Goal: Obtain resource: Obtain resource

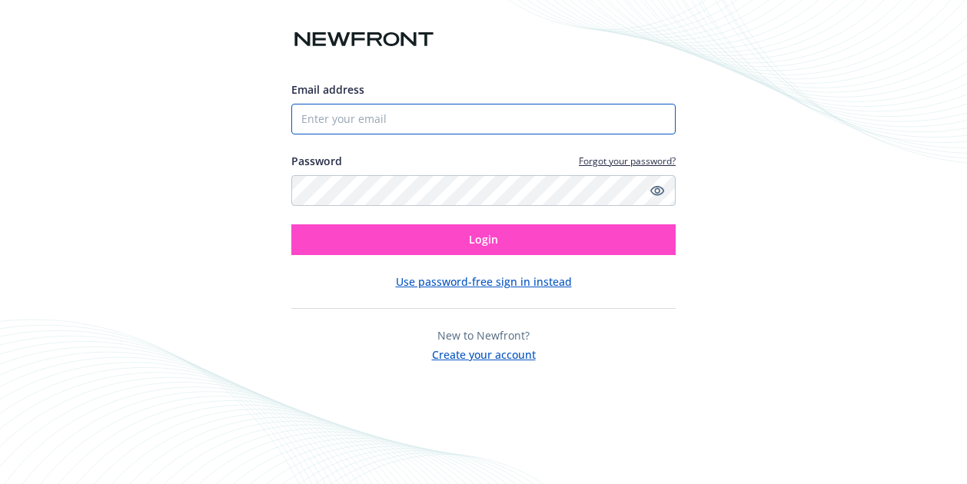
type input "[EMAIL_ADDRESS][DOMAIN_NAME]"
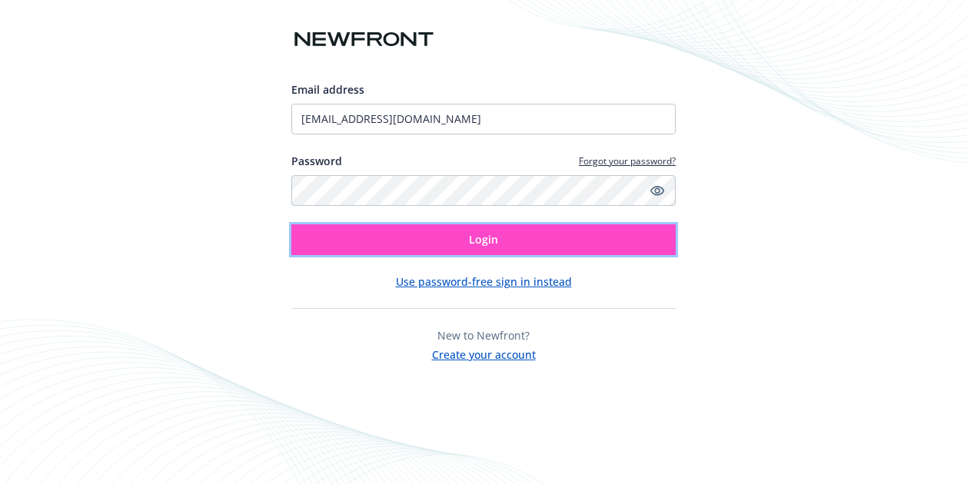
click at [435, 234] on button "Login" at bounding box center [483, 239] width 384 height 31
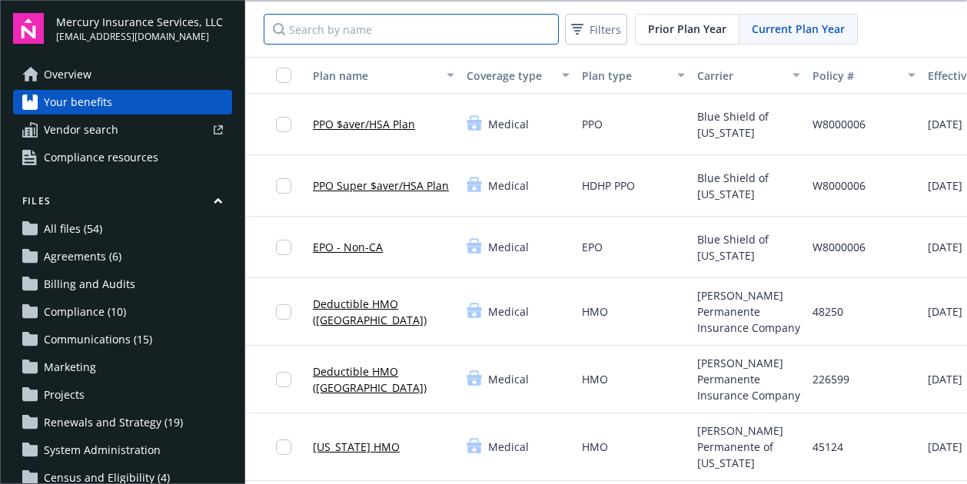
click at [320, 29] on input "Search by name" at bounding box center [411, 29] width 295 height 31
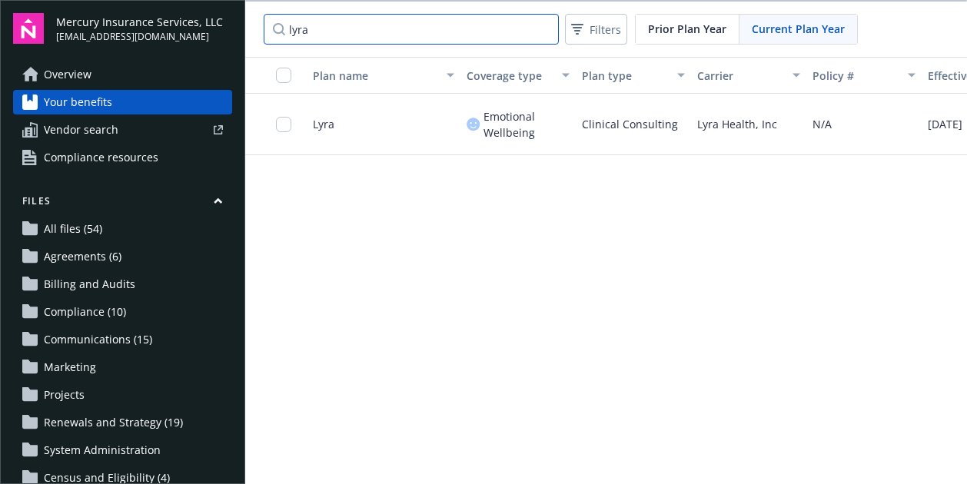
scroll to position [0, 312]
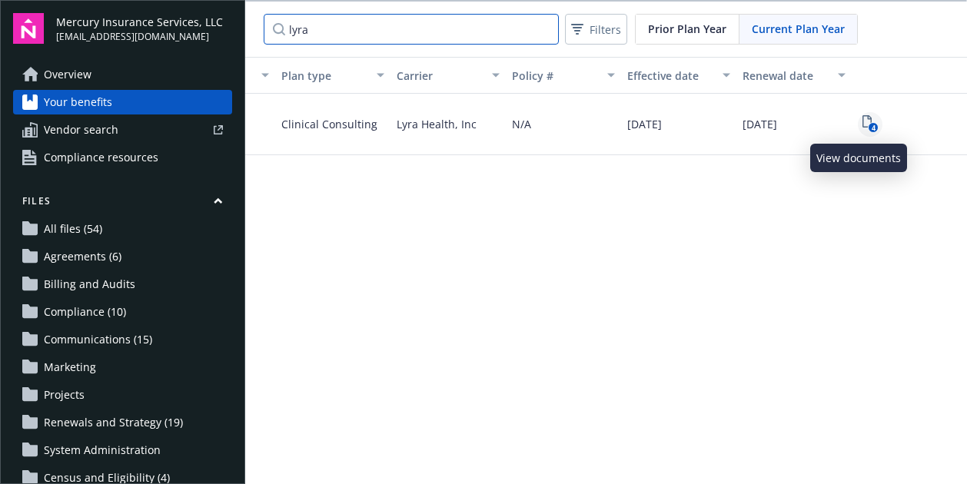
type input "lyra"
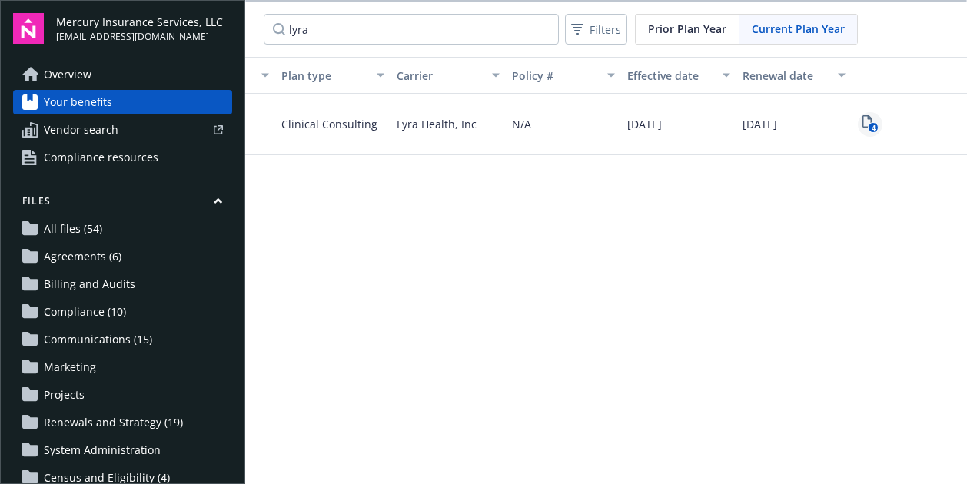
click at [862, 121] on icon "4" at bounding box center [870, 124] width 16 height 18
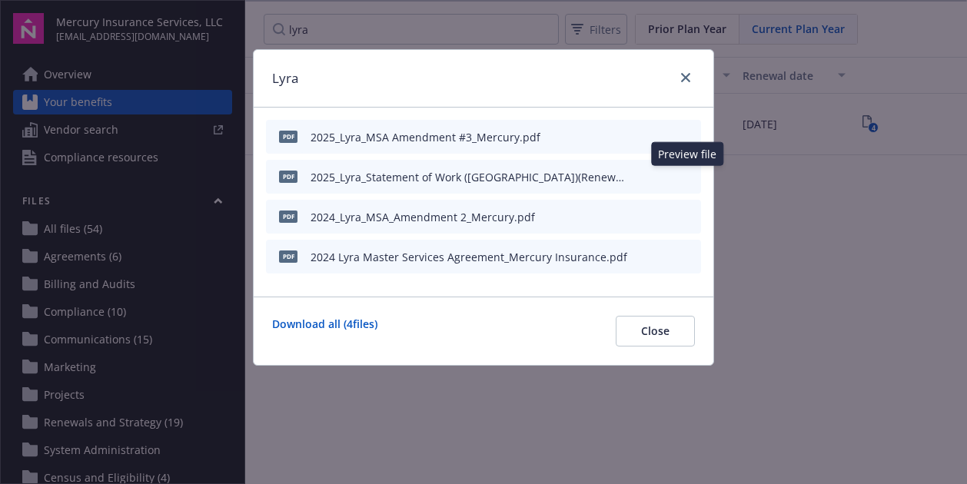
click at [686, 173] on icon "preview file" at bounding box center [687, 176] width 14 height 11
click at [688, 174] on icon "preview file" at bounding box center [687, 176] width 14 height 11
